Goal: Check status: Check status

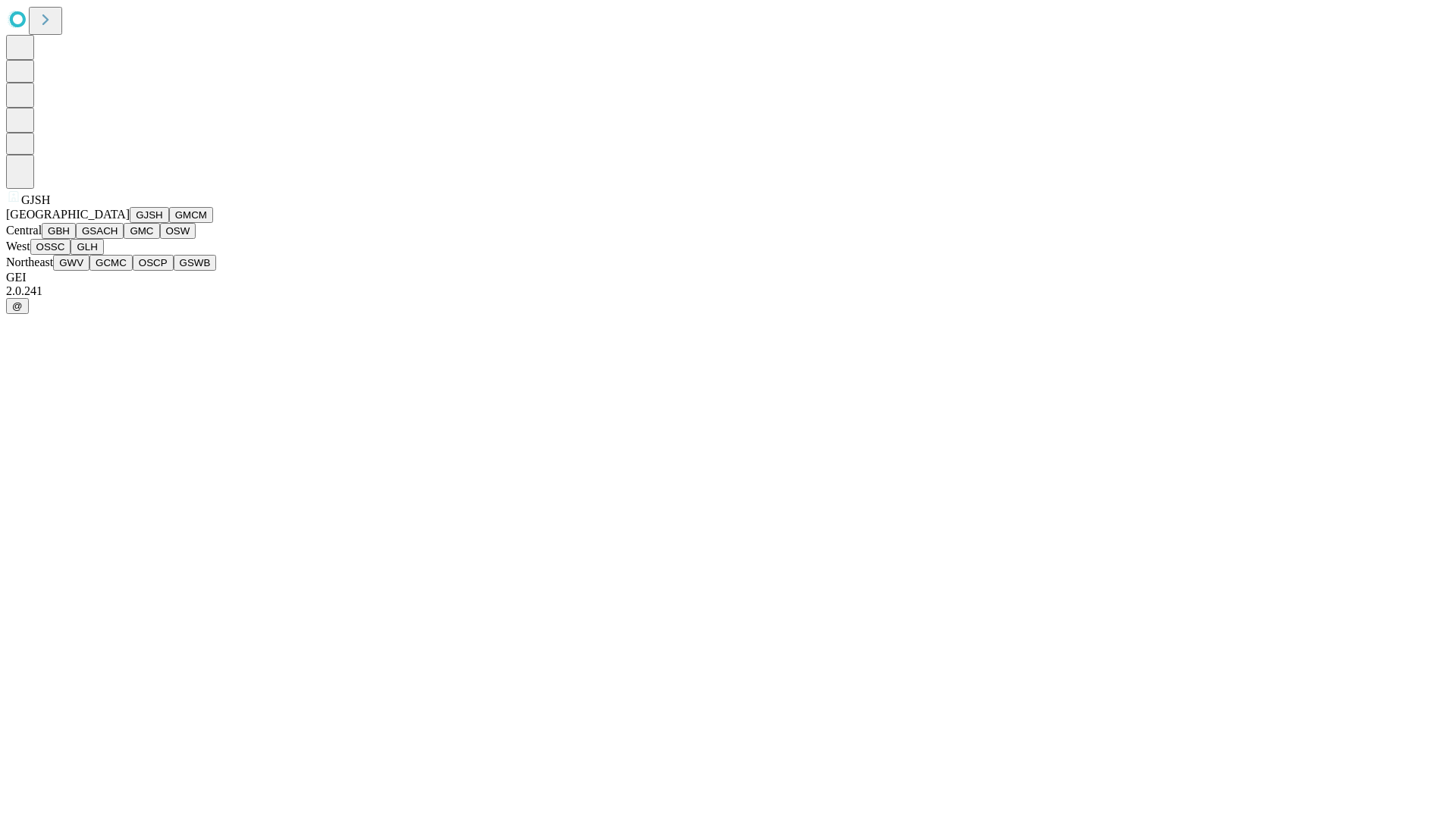
click at [130, 223] on button "GJSH" at bounding box center [149, 215] width 40 height 16
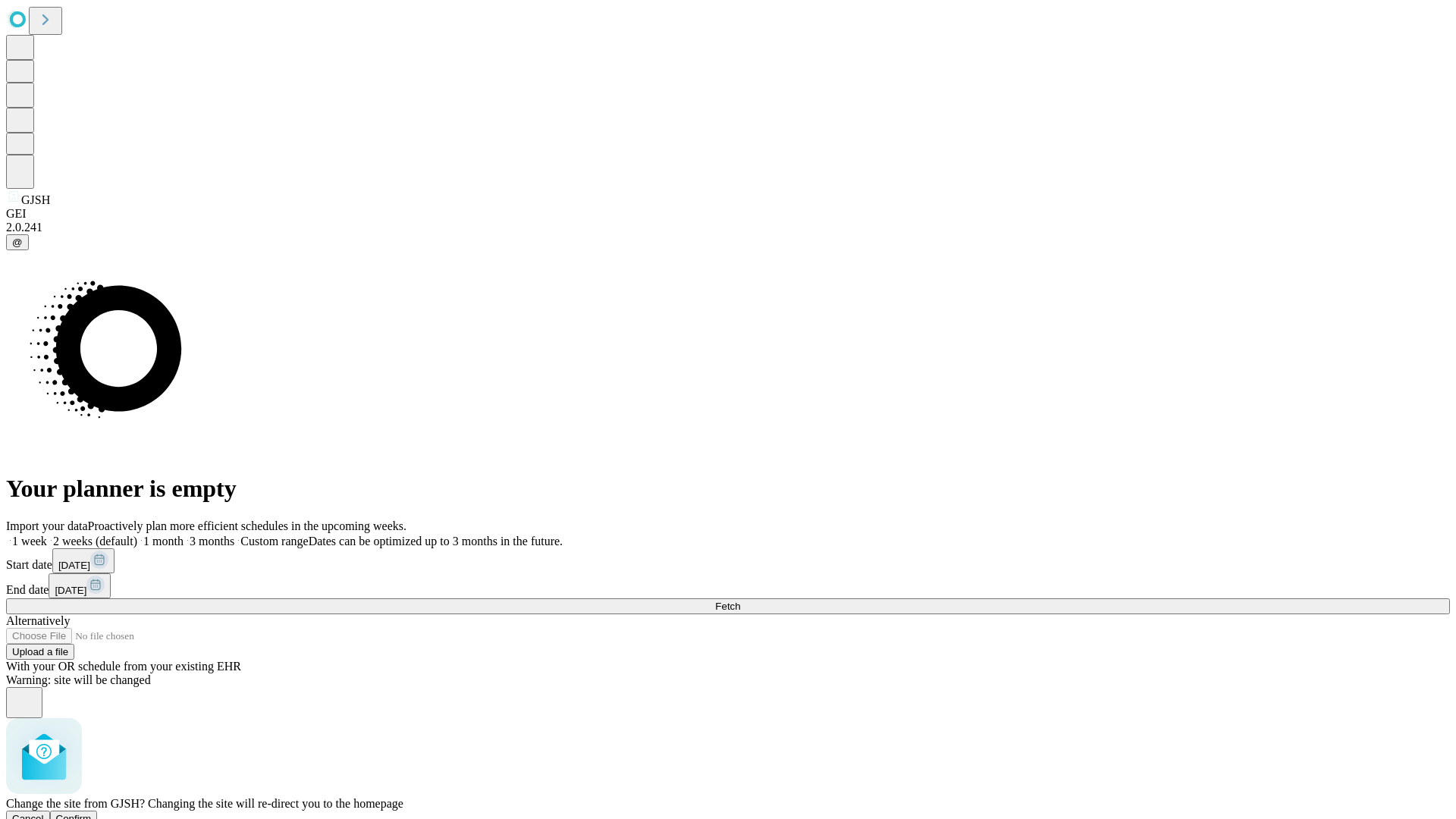
click at [92, 813] on span "Confirm" at bounding box center [74, 819] width 36 height 11
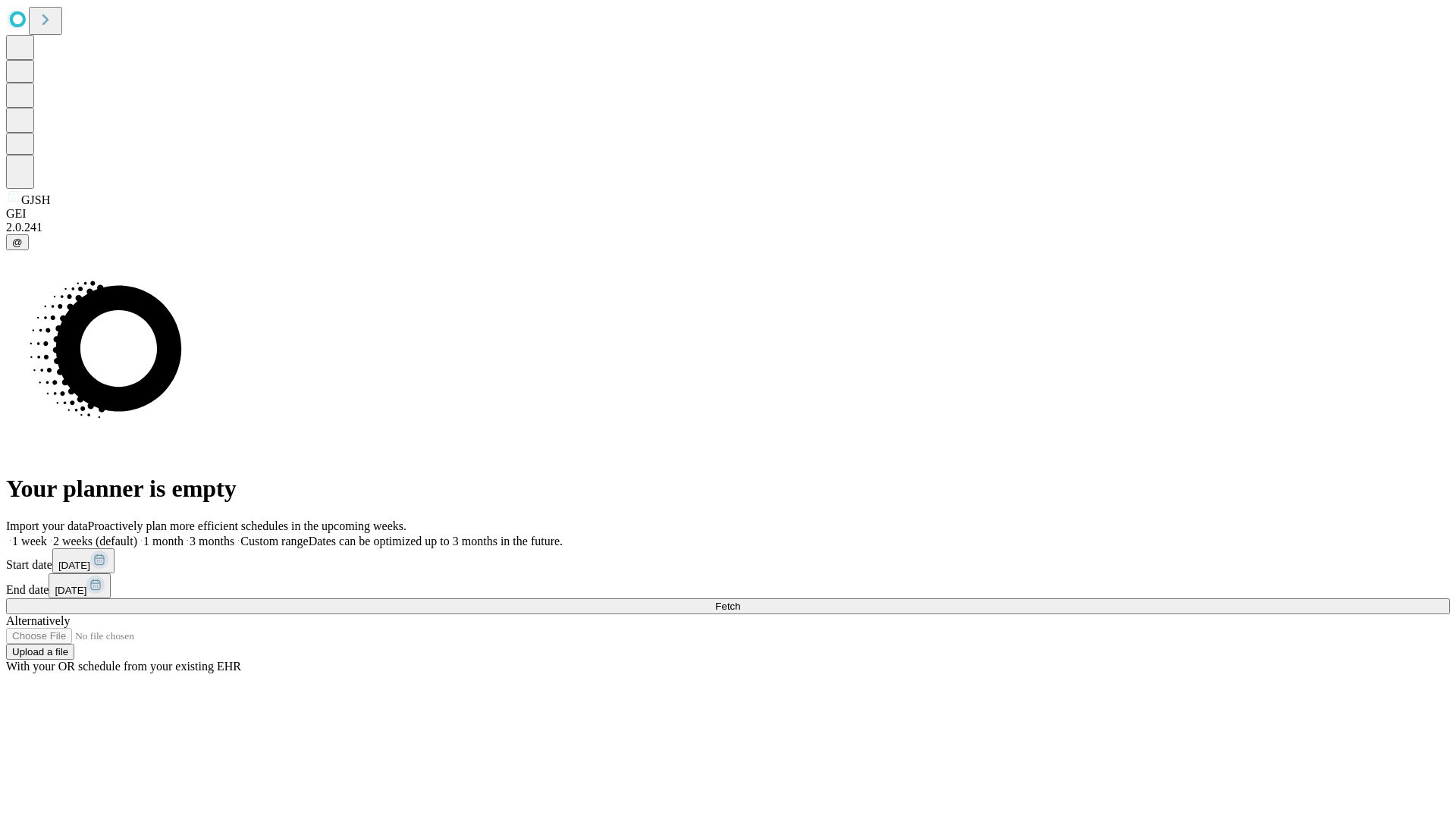
click at [183, 535] on label "1 month" at bounding box center [160, 542] width 46 height 13
click at [740, 601] on span "Fetch" at bounding box center [727, 607] width 25 height 11
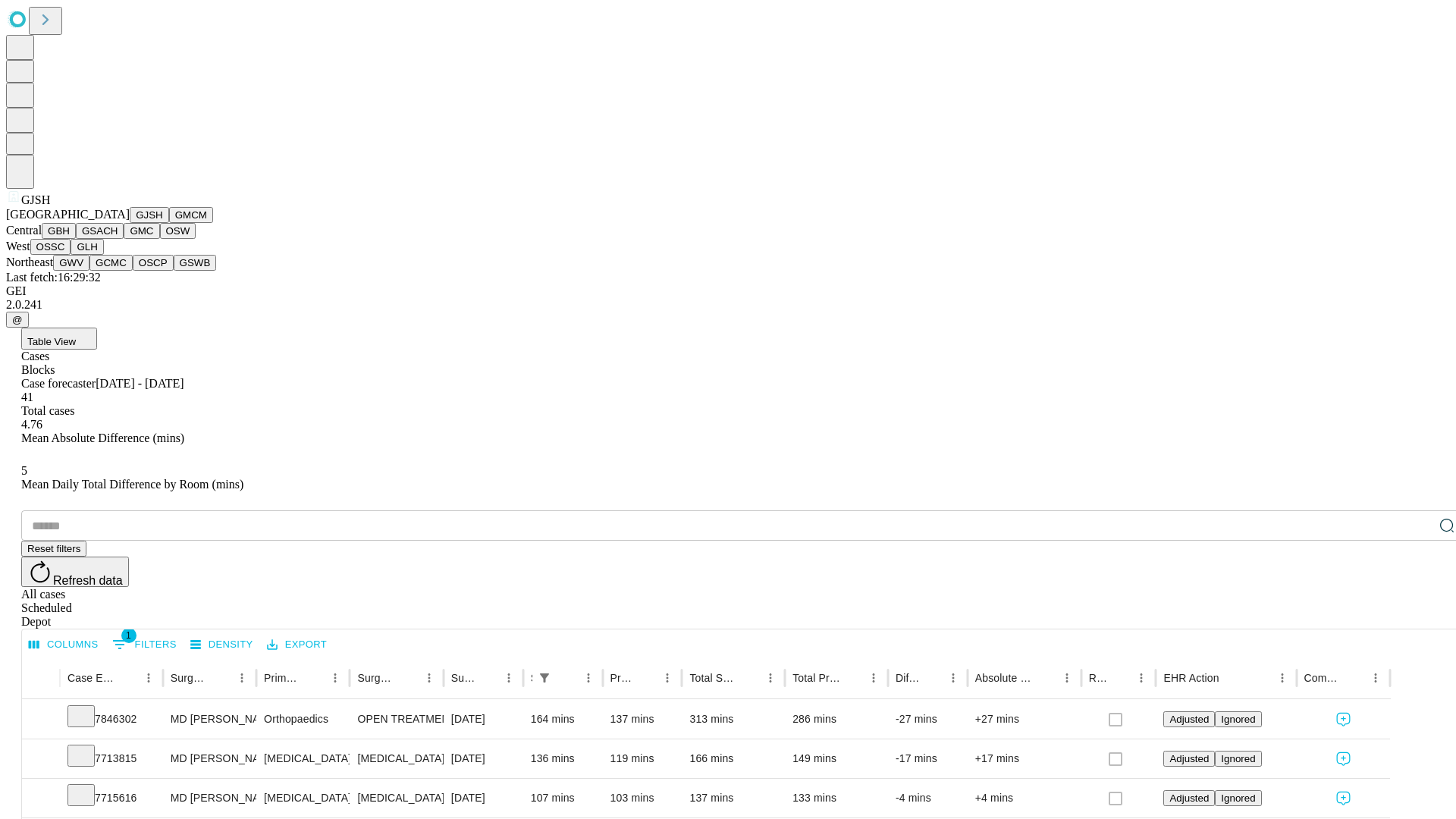
click at [169, 223] on button "GMCM" at bounding box center [191, 215] width 44 height 16
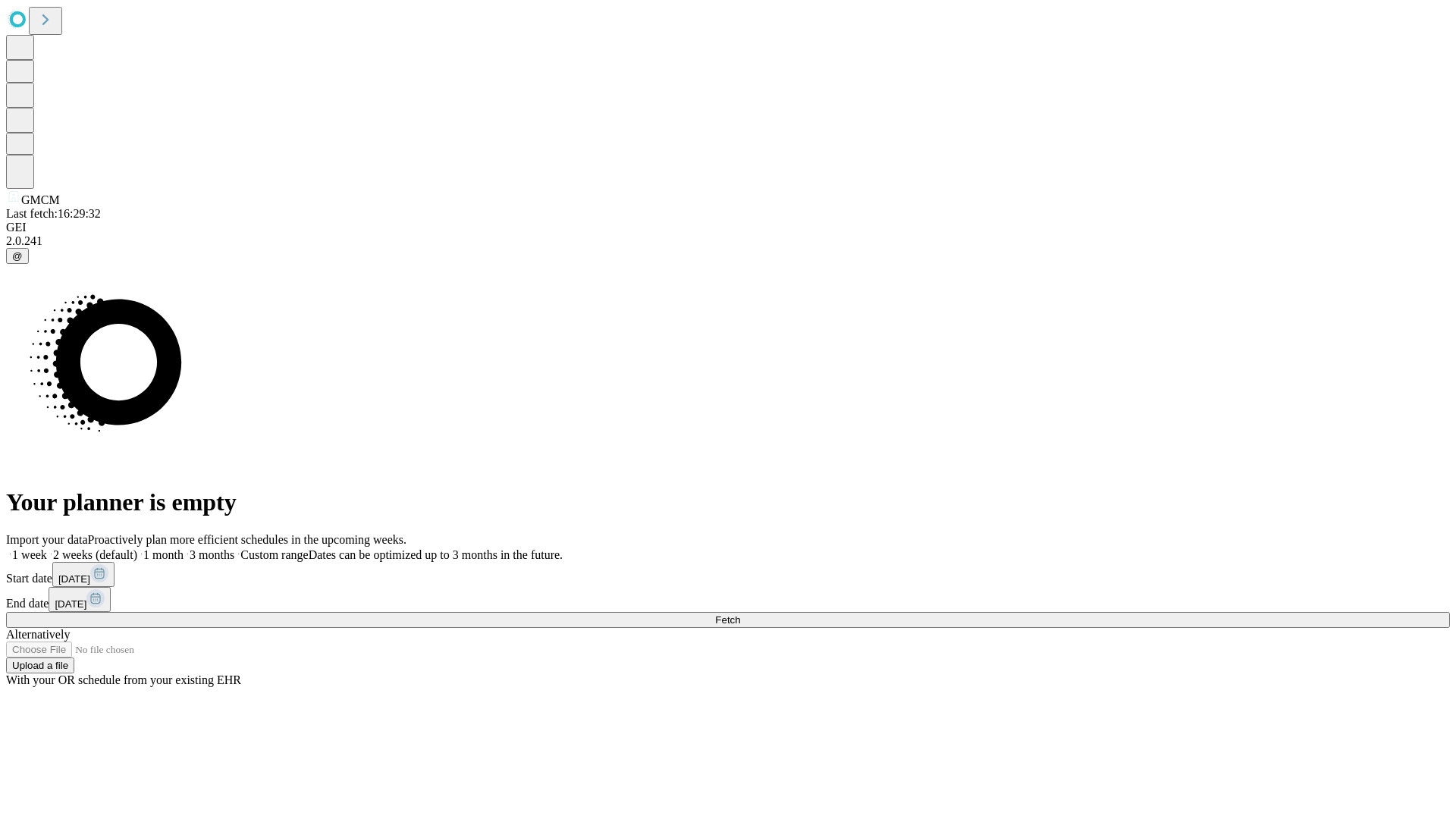
click at [183, 548] on label "1 month" at bounding box center [160, 555] width 46 height 13
click at [740, 615] on span "Fetch" at bounding box center [727, 620] width 25 height 11
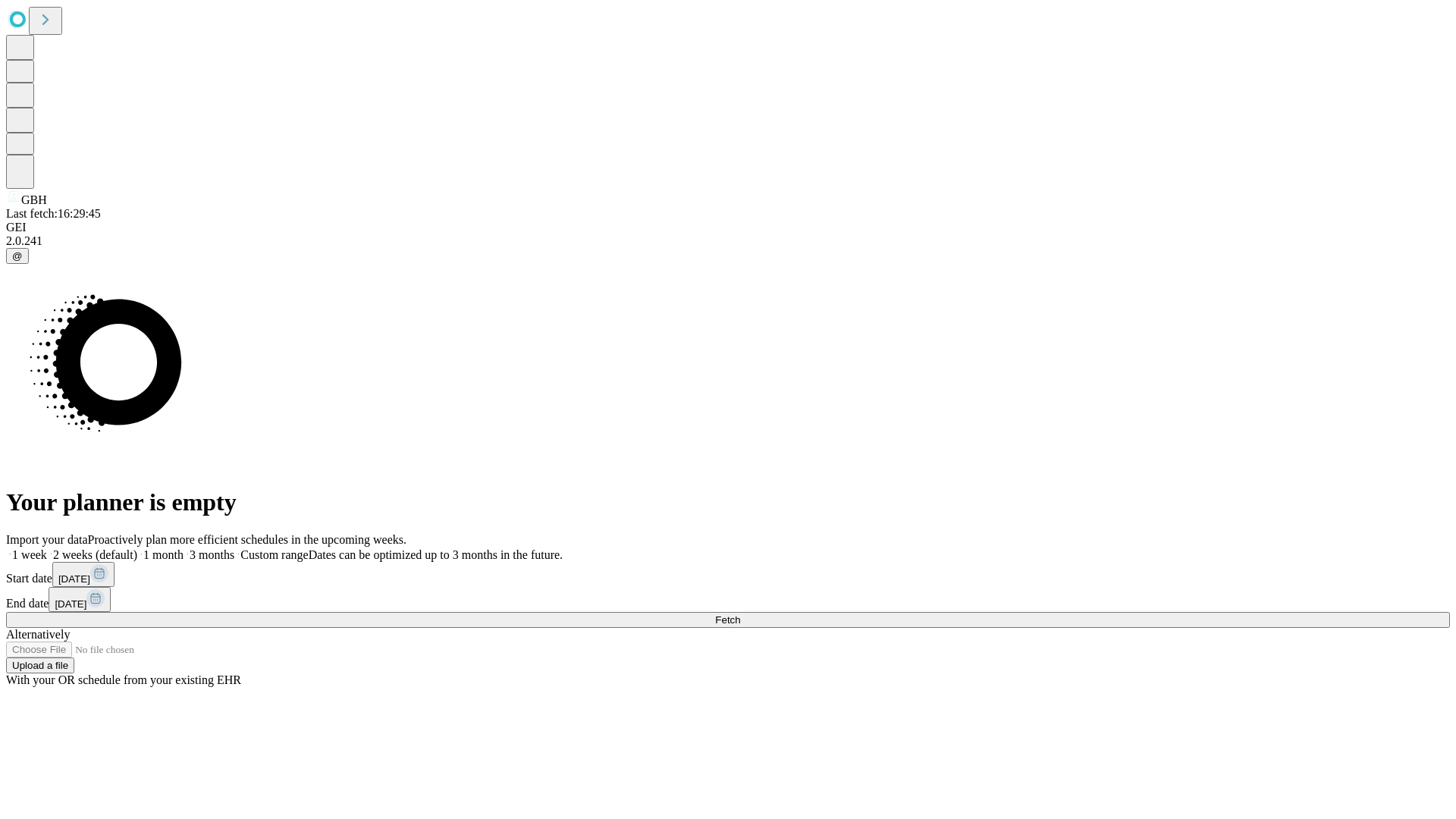
click at [183, 548] on label "1 month" at bounding box center [160, 555] width 46 height 13
click at [740, 615] on span "Fetch" at bounding box center [727, 620] width 25 height 11
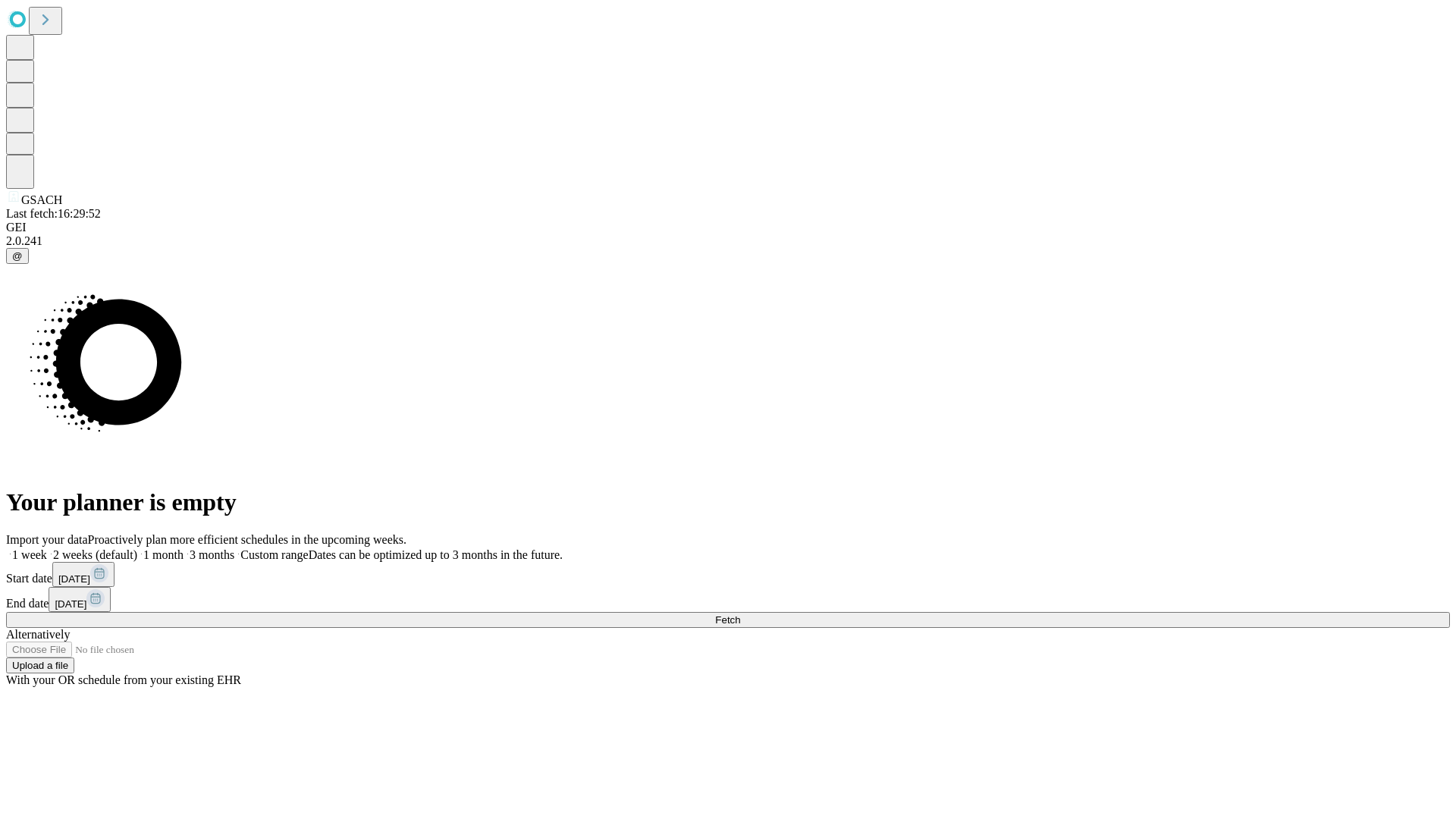
click at [183, 548] on label "1 month" at bounding box center [160, 555] width 46 height 13
click at [740, 615] on span "Fetch" at bounding box center [727, 620] width 25 height 11
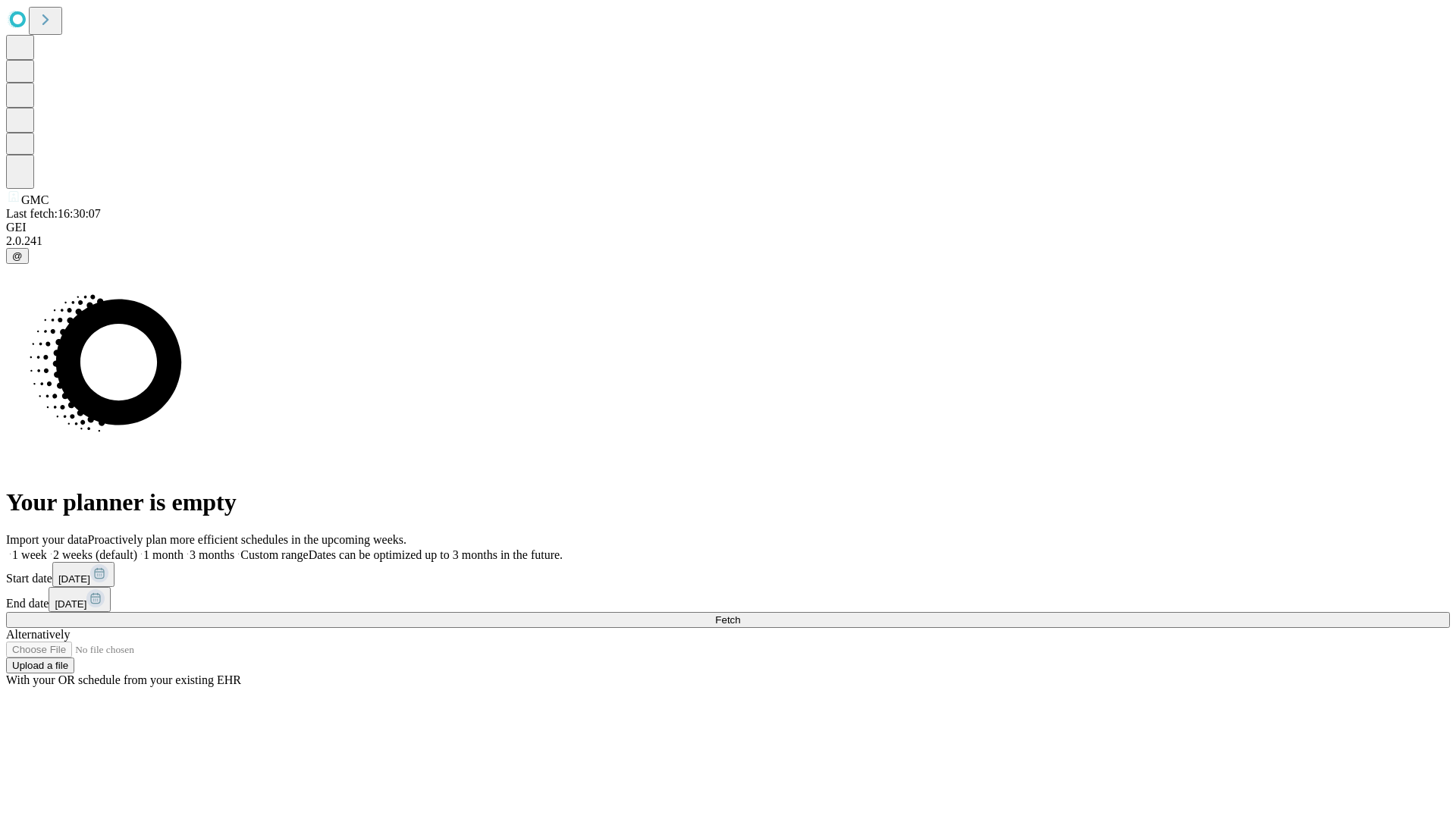
click at [740, 615] on span "Fetch" at bounding box center [727, 620] width 25 height 11
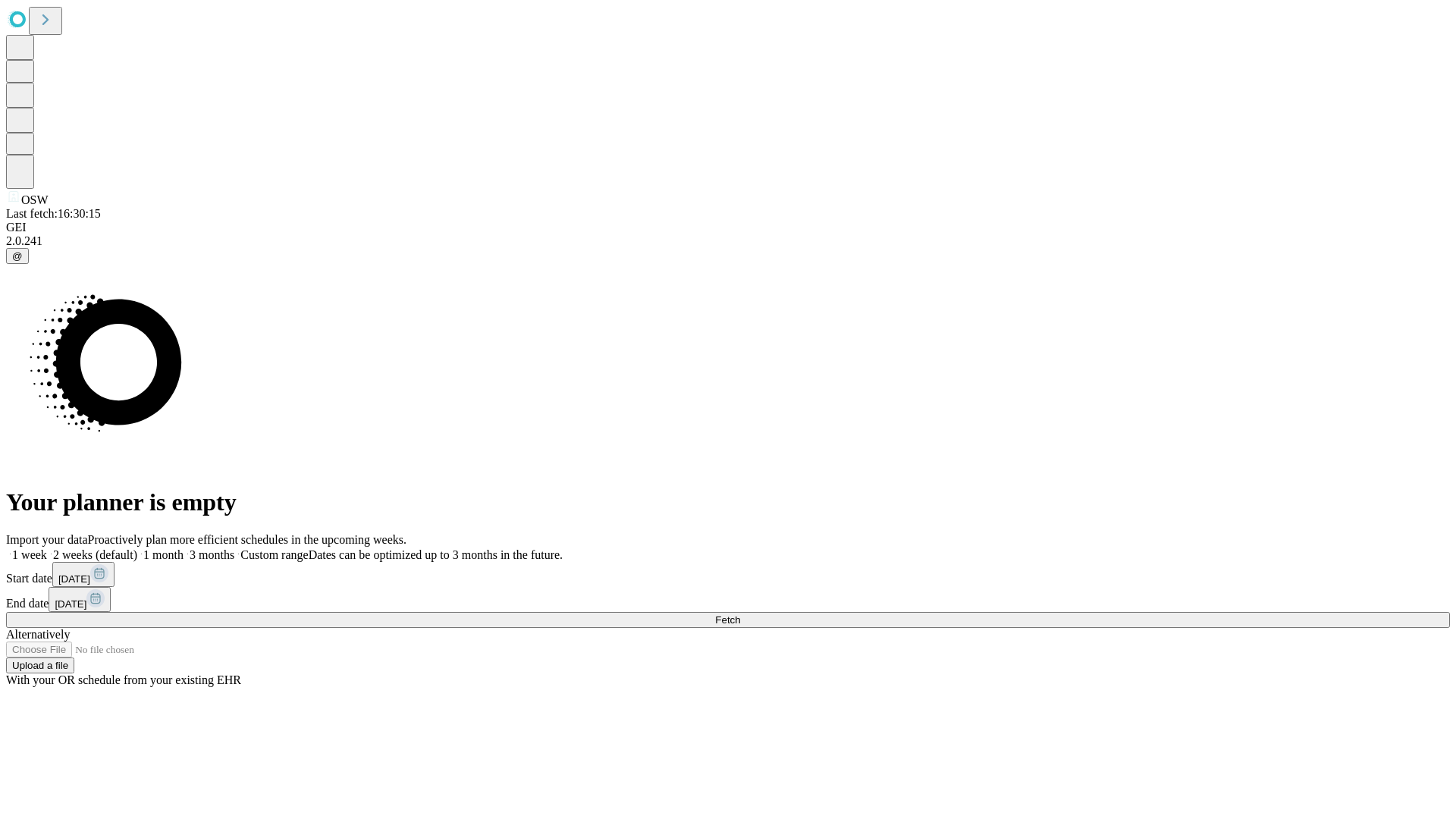
click at [740, 615] on span "Fetch" at bounding box center [727, 620] width 25 height 11
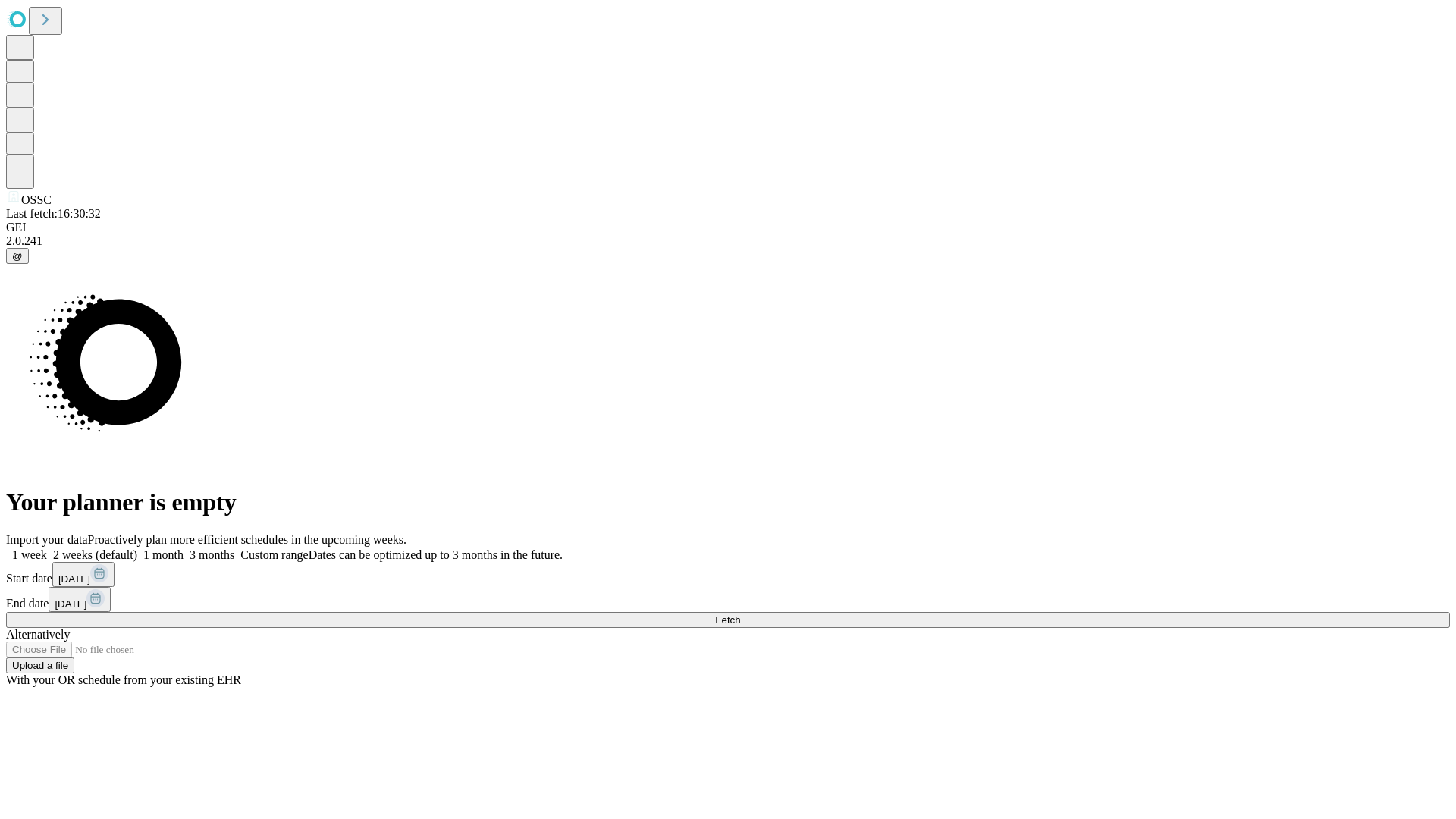
click at [183, 548] on label "1 month" at bounding box center [160, 555] width 46 height 13
click at [740, 615] on span "Fetch" at bounding box center [727, 620] width 25 height 11
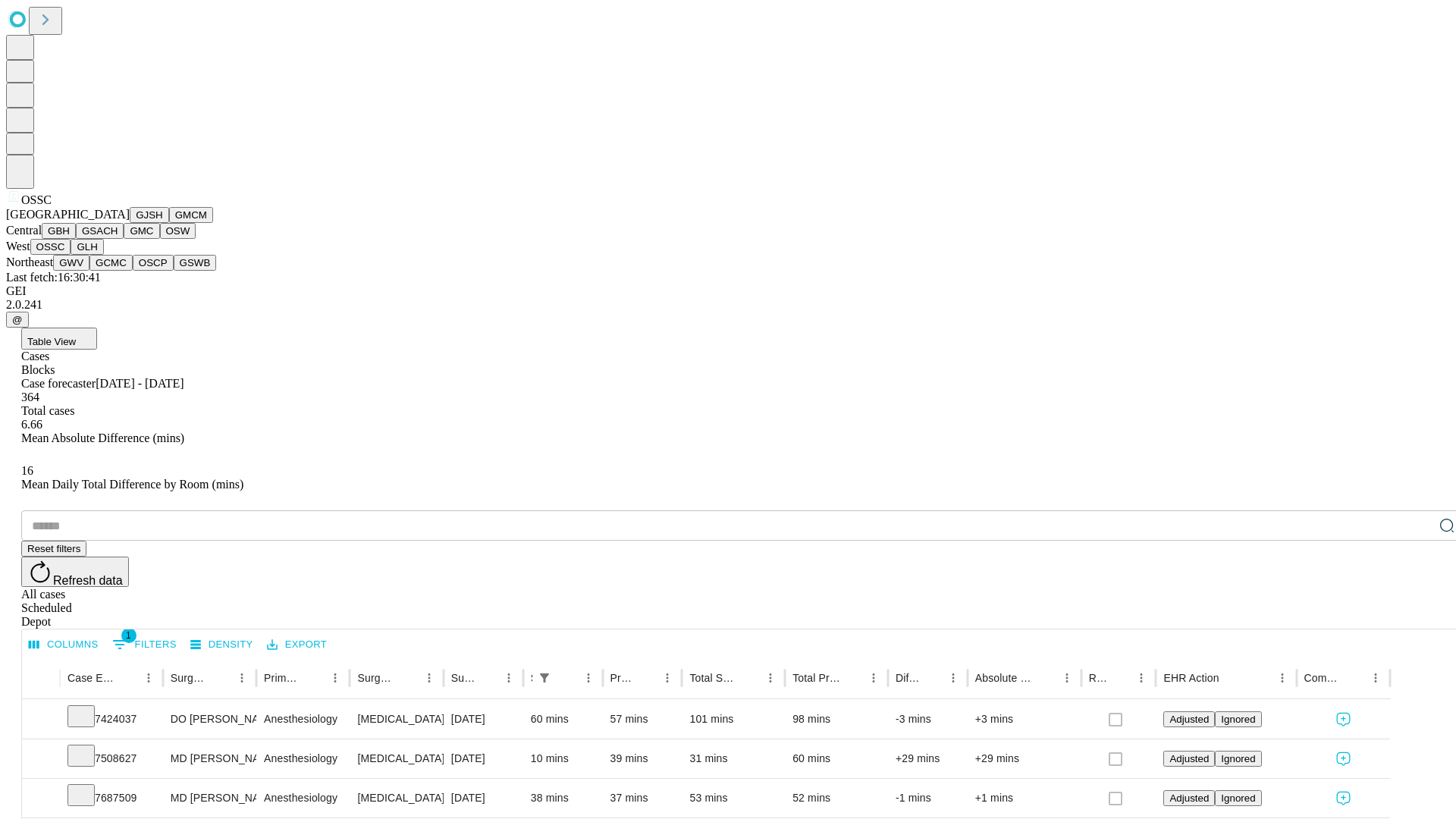
click at [103, 255] on button "GLH" at bounding box center [87, 247] width 32 height 16
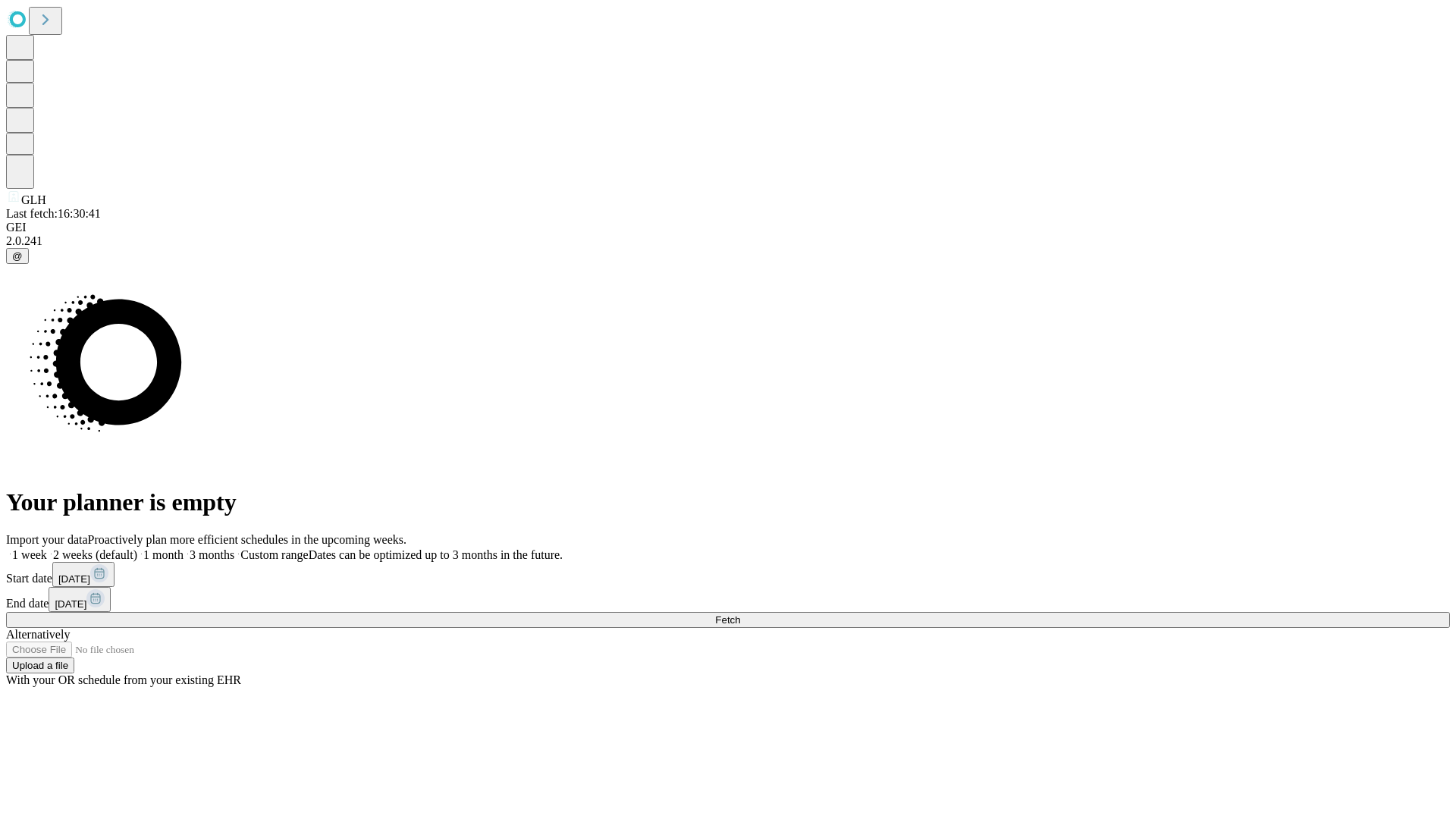
click at [183, 548] on label "1 month" at bounding box center [160, 555] width 46 height 13
click at [740, 615] on span "Fetch" at bounding box center [727, 620] width 25 height 11
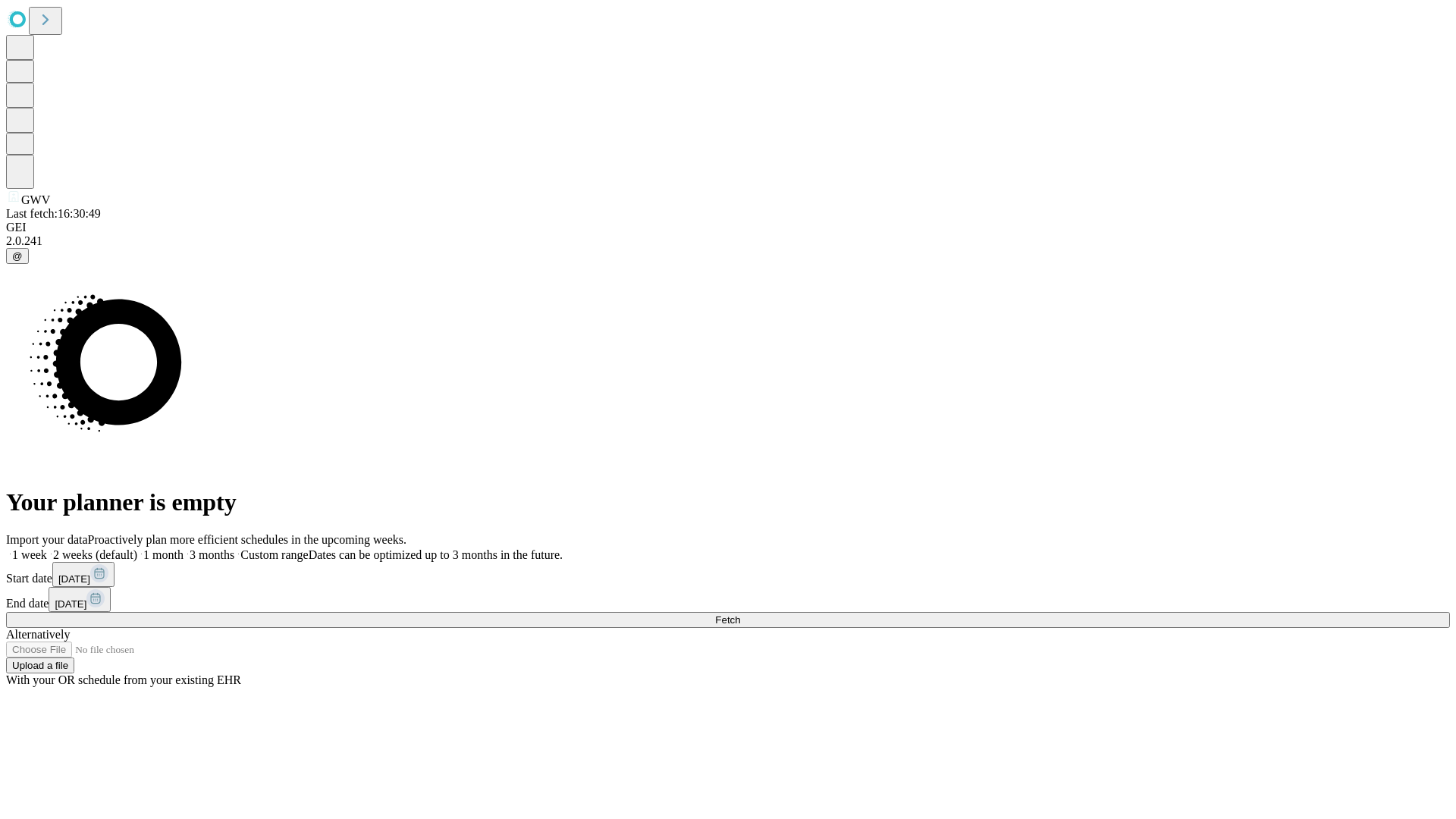
click at [183, 548] on label "1 month" at bounding box center [160, 555] width 46 height 13
click at [740, 615] on span "Fetch" at bounding box center [727, 620] width 25 height 11
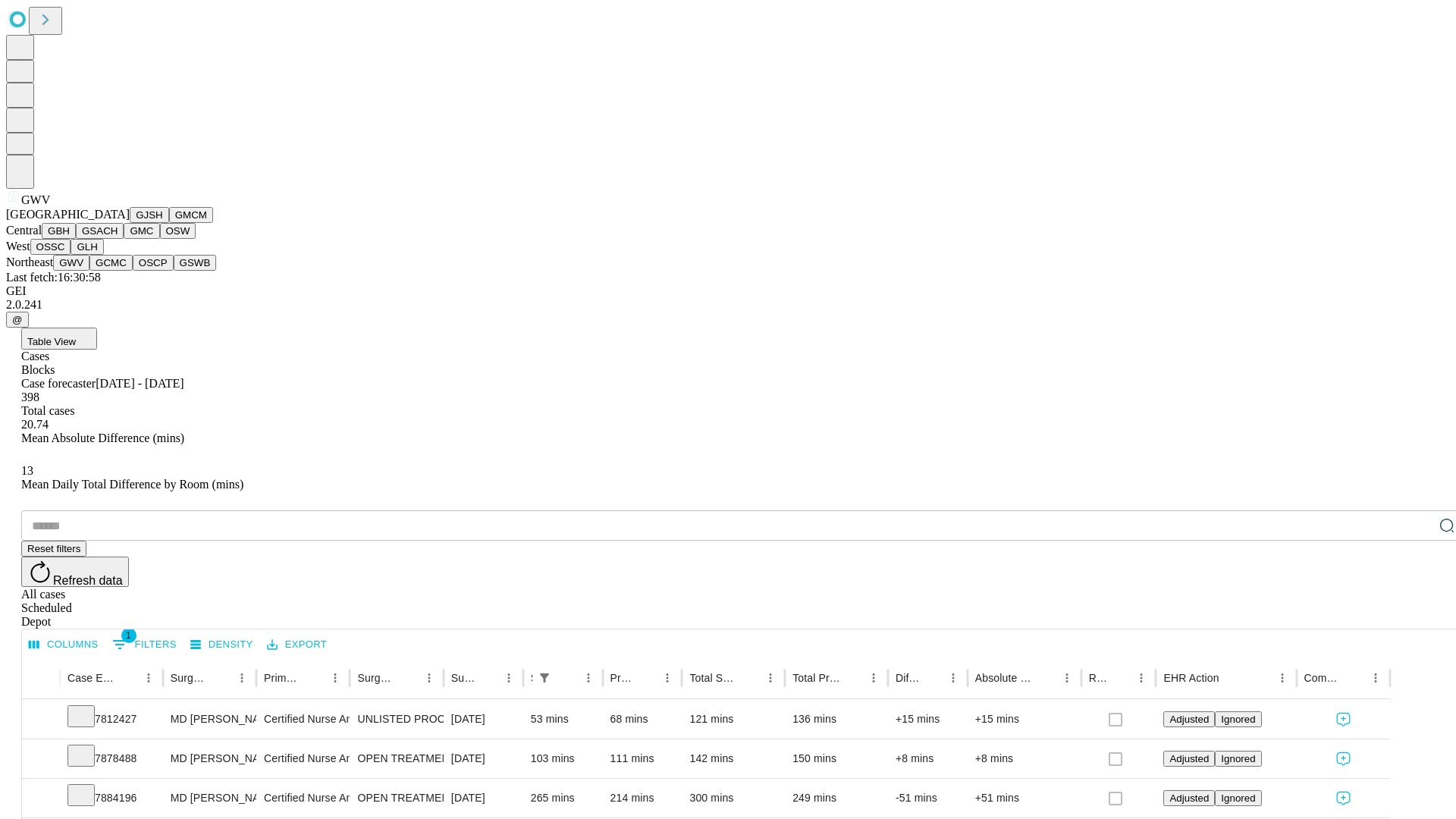
click at [118, 271] on button "GCMC" at bounding box center [110, 263] width 43 height 16
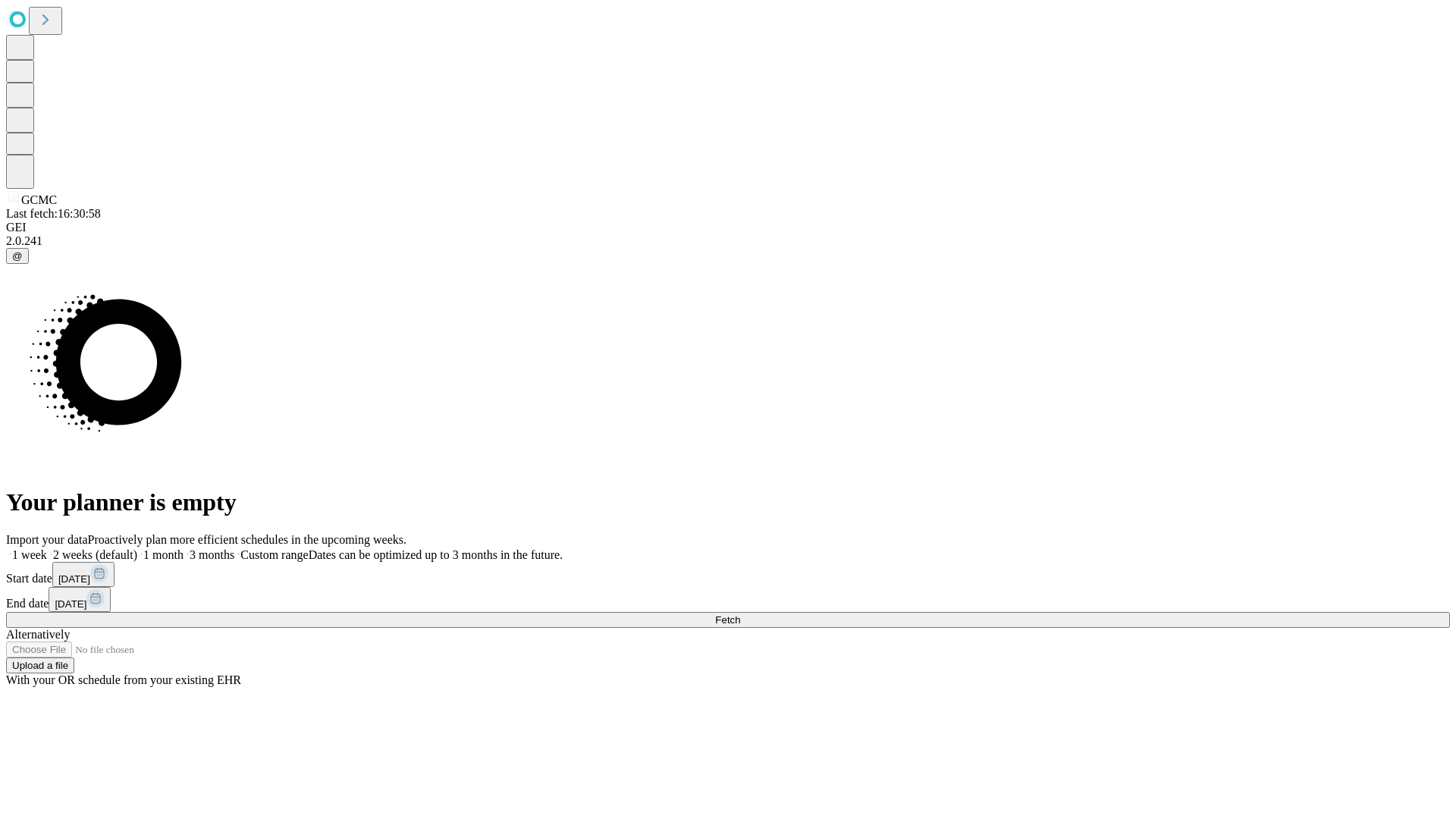
click at [183, 548] on label "1 month" at bounding box center [160, 555] width 46 height 13
click at [740, 615] on span "Fetch" at bounding box center [727, 620] width 25 height 11
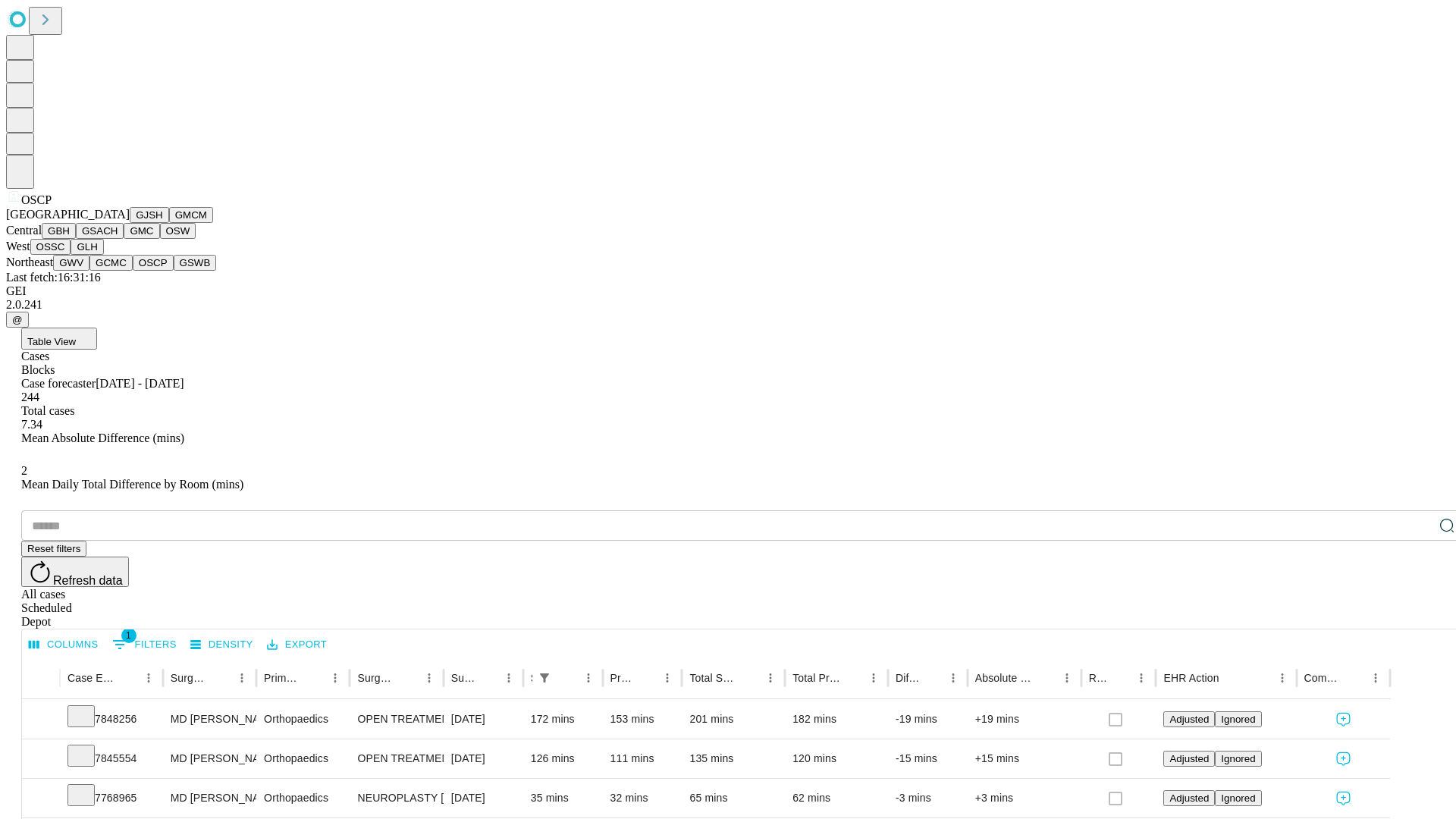
click at [173, 271] on button "GSWB" at bounding box center [195, 263] width 43 height 16
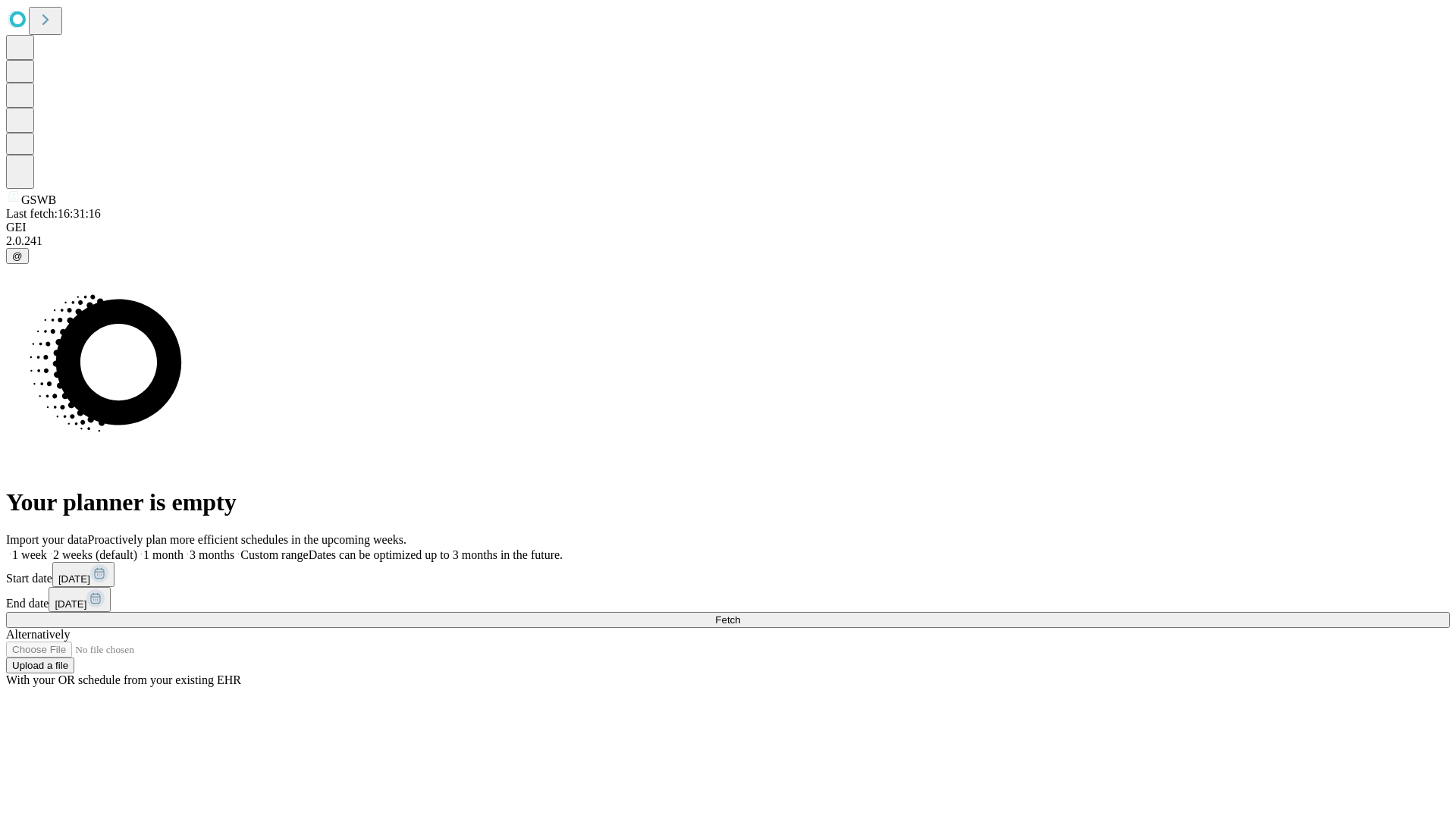
click at [183, 548] on label "1 month" at bounding box center [160, 555] width 46 height 13
click at [740, 615] on span "Fetch" at bounding box center [727, 620] width 25 height 11
